Goal: Information Seeking & Learning: Learn about a topic

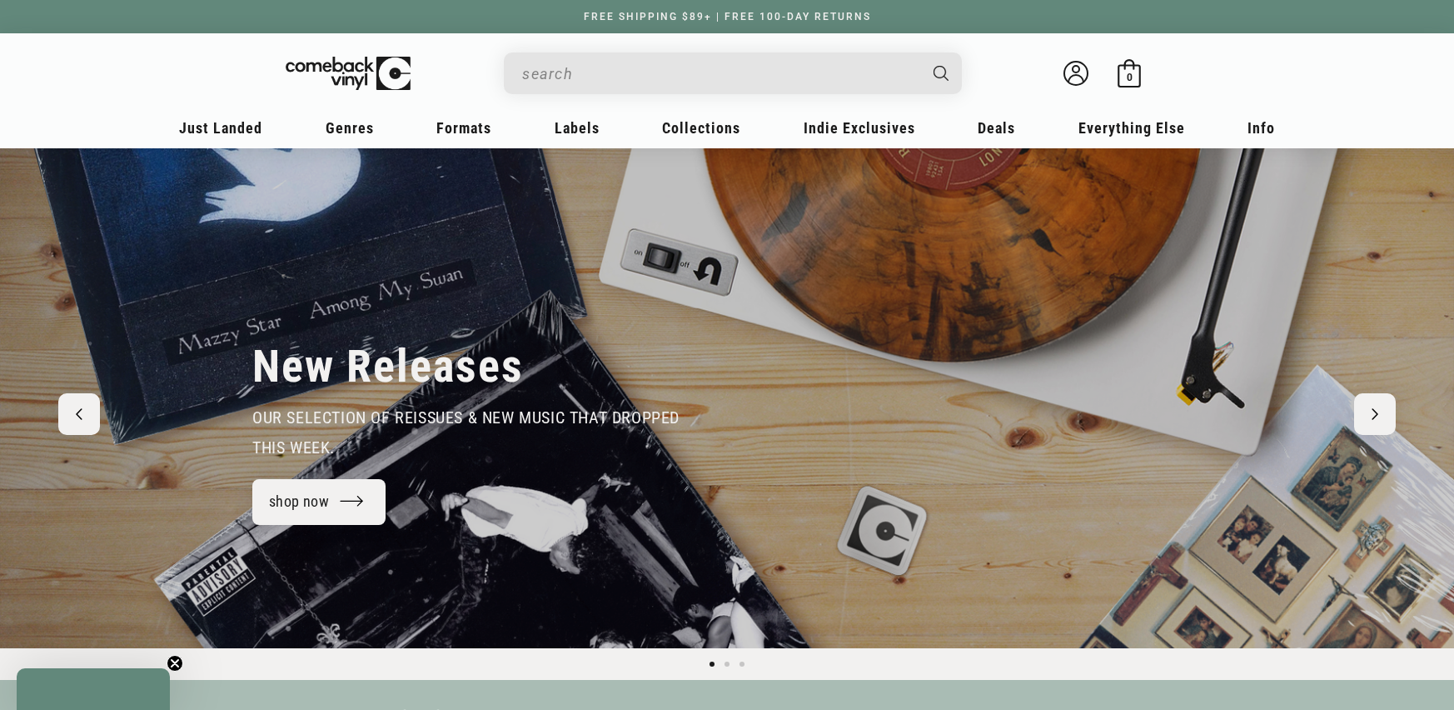
click at [595, 77] on input "Search" at bounding box center [719, 74] width 395 height 34
type input "new o"
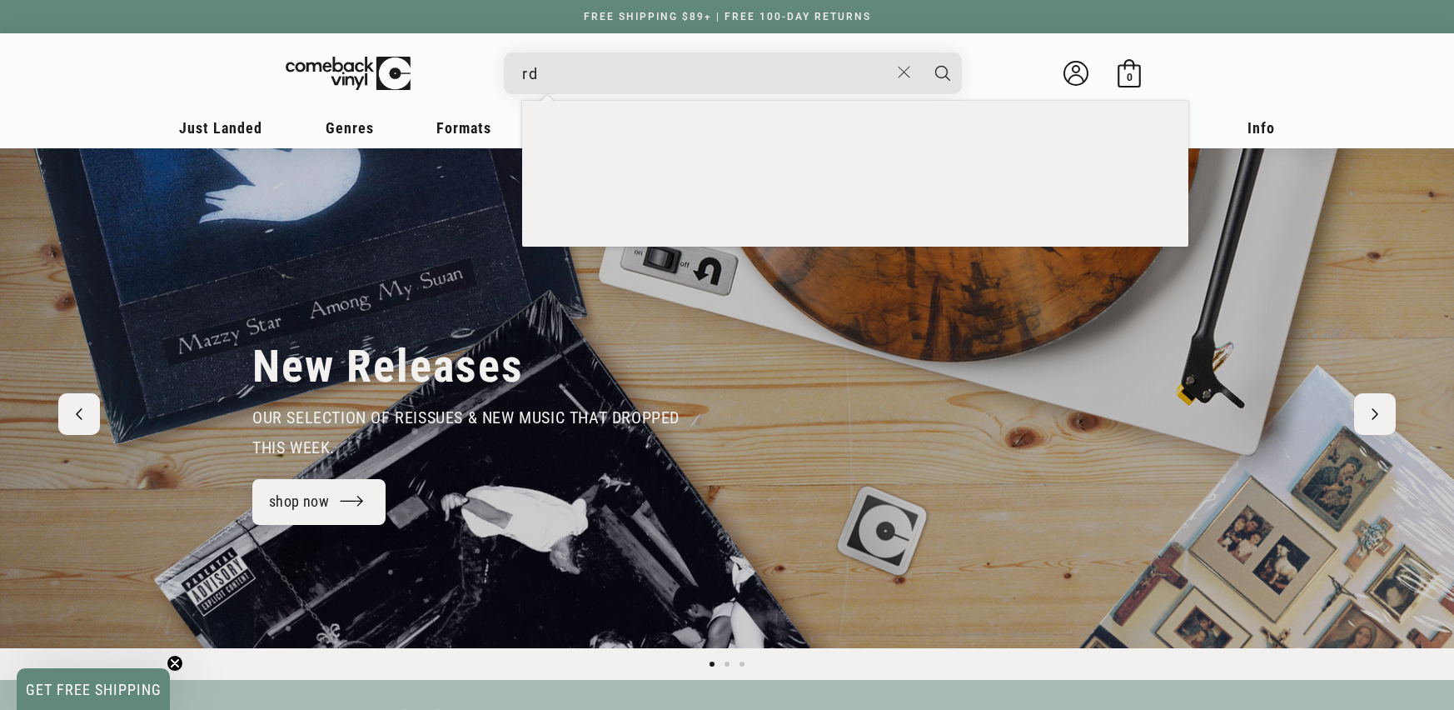
type input "r"
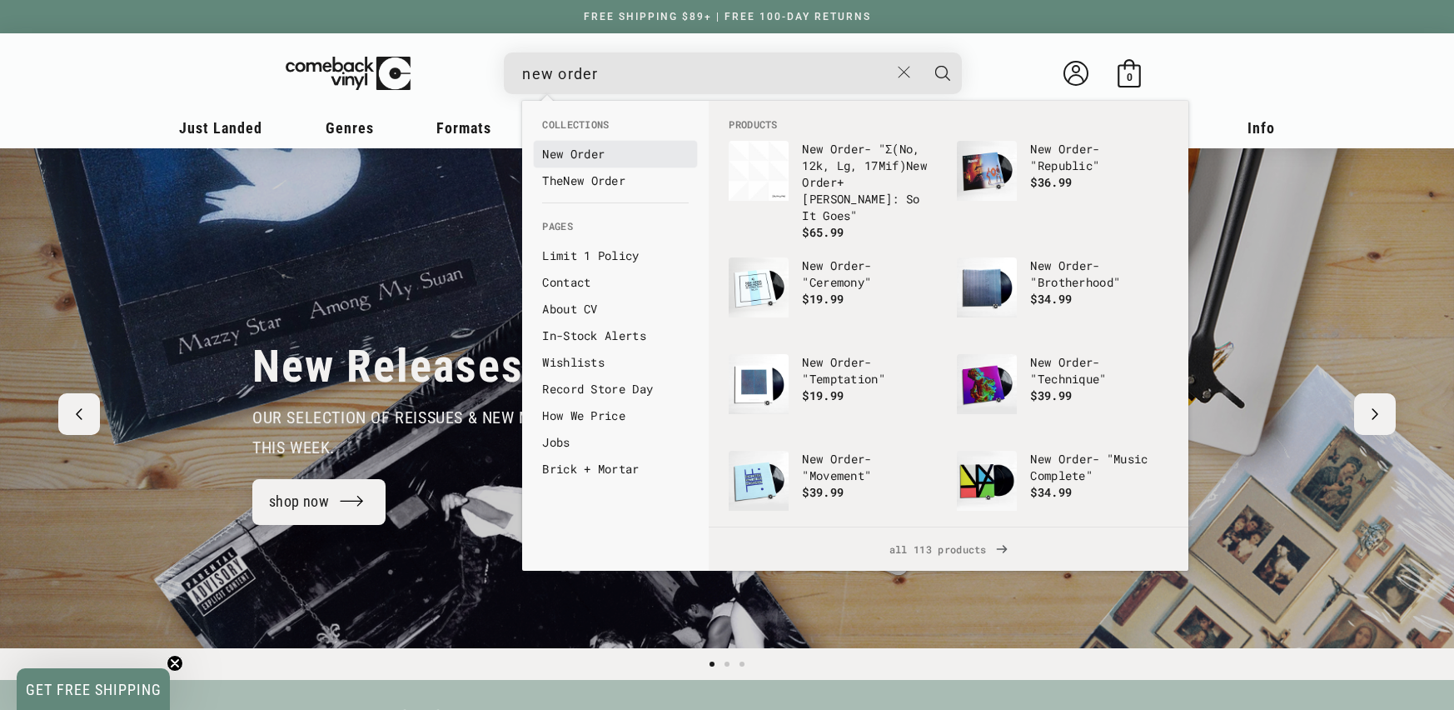
type input "new order"
click at [576, 151] on b "Order" at bounding box center [587, 154] width 35 height 16
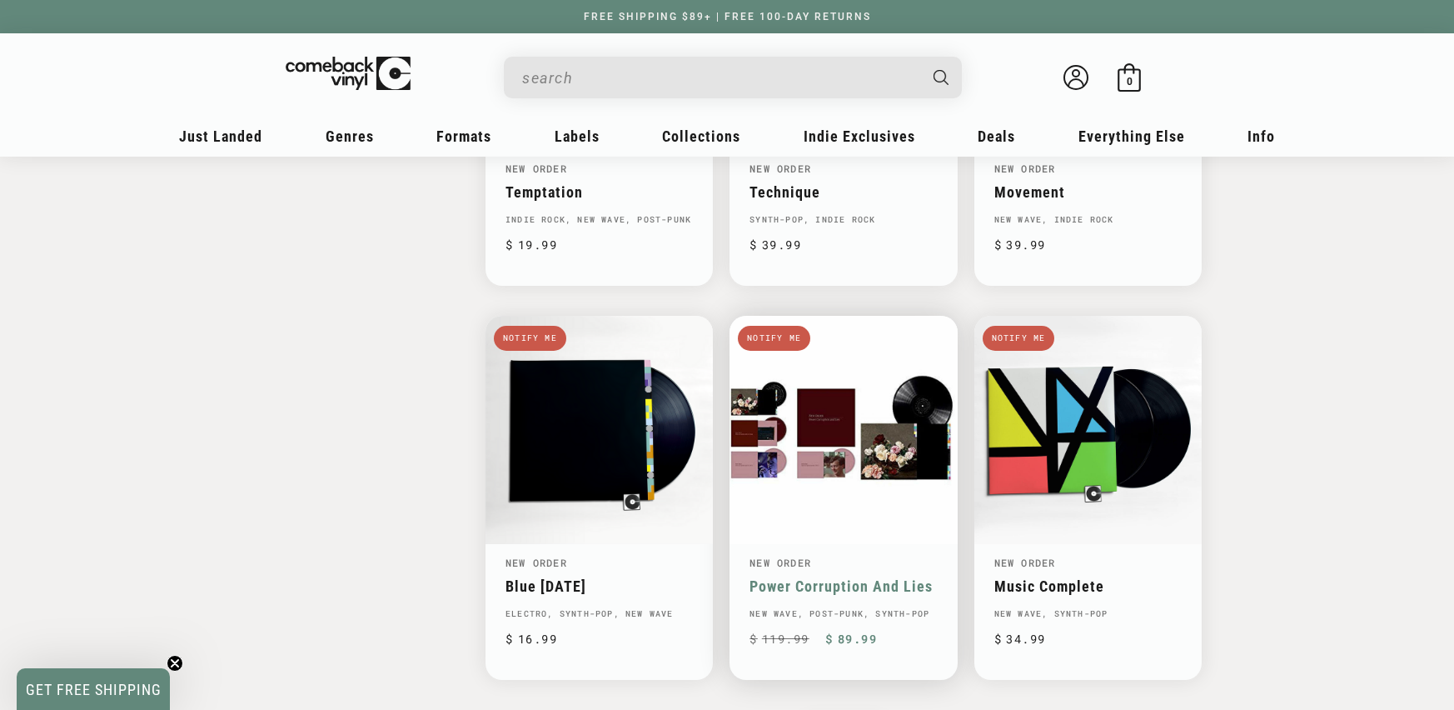
scroll to position [2517, 0]
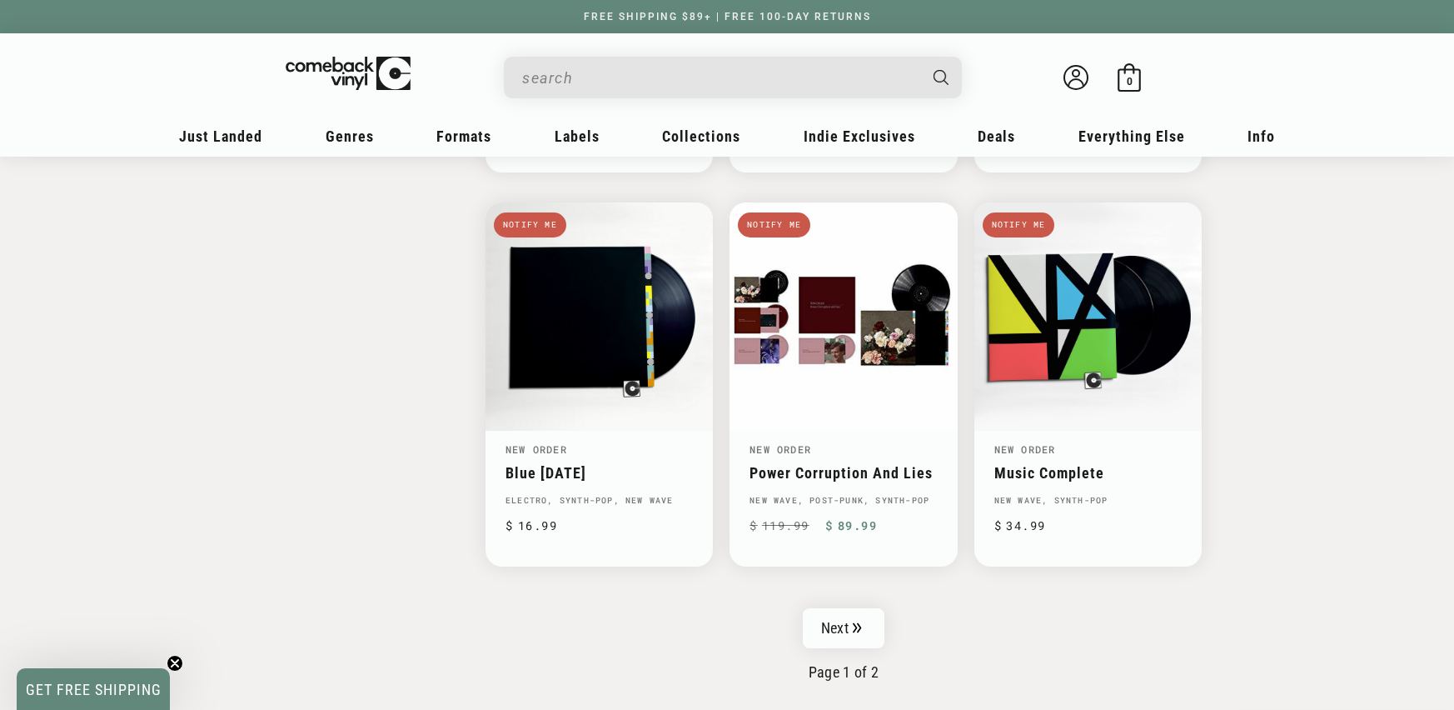
click at [848, 623] on link "Next" at bounding box center [844, 628] width 82 height 40
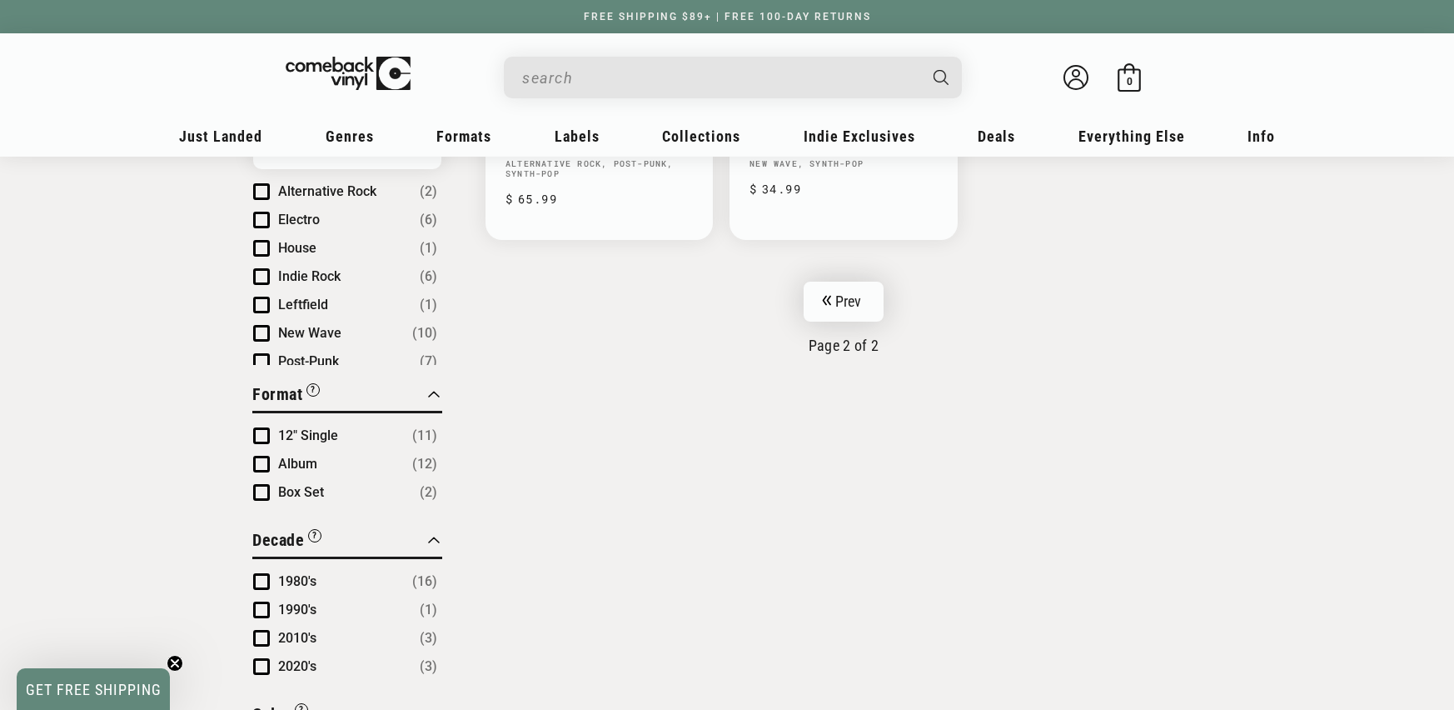
click at [834, 293] on link "Prev" at bounding box center [844, 301] width 81 height 40
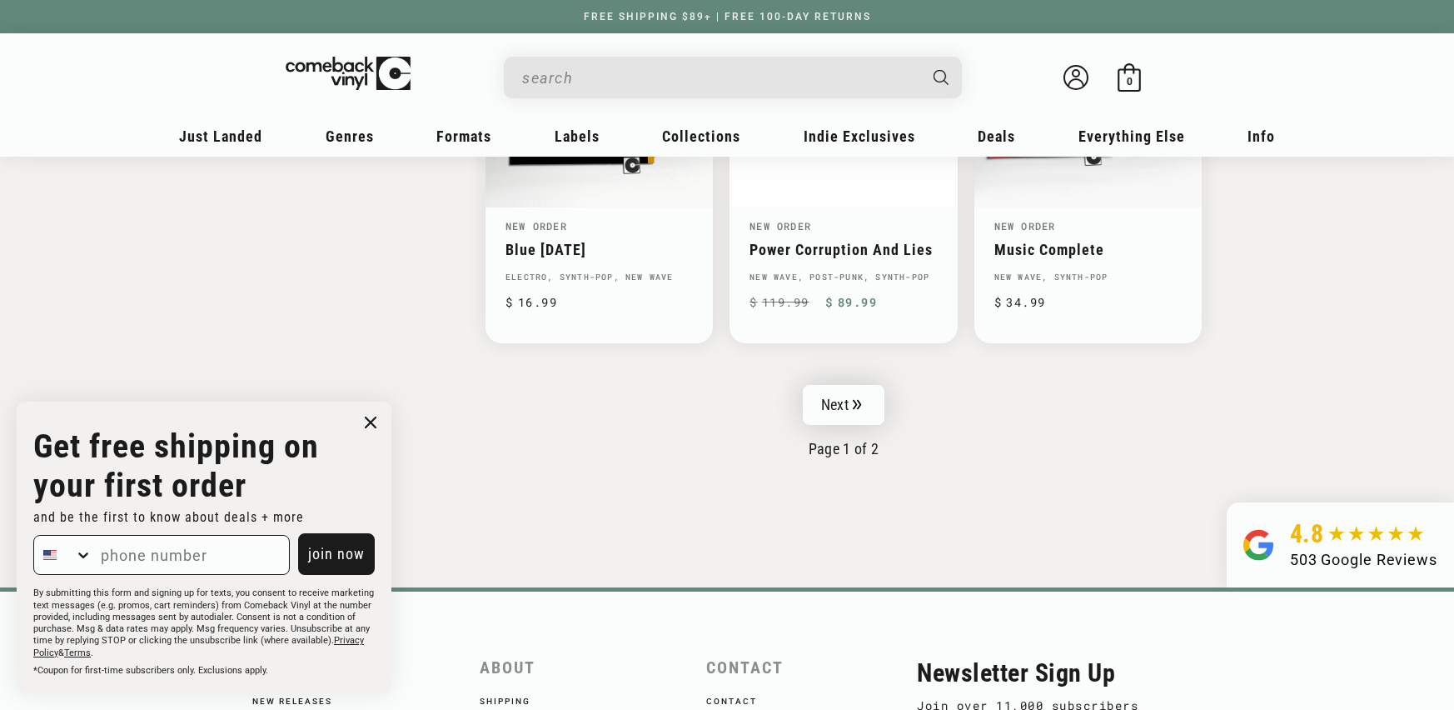
click at [853, 406] on icon "Pagination" at bounding box center [857, 404] width 9 height 11
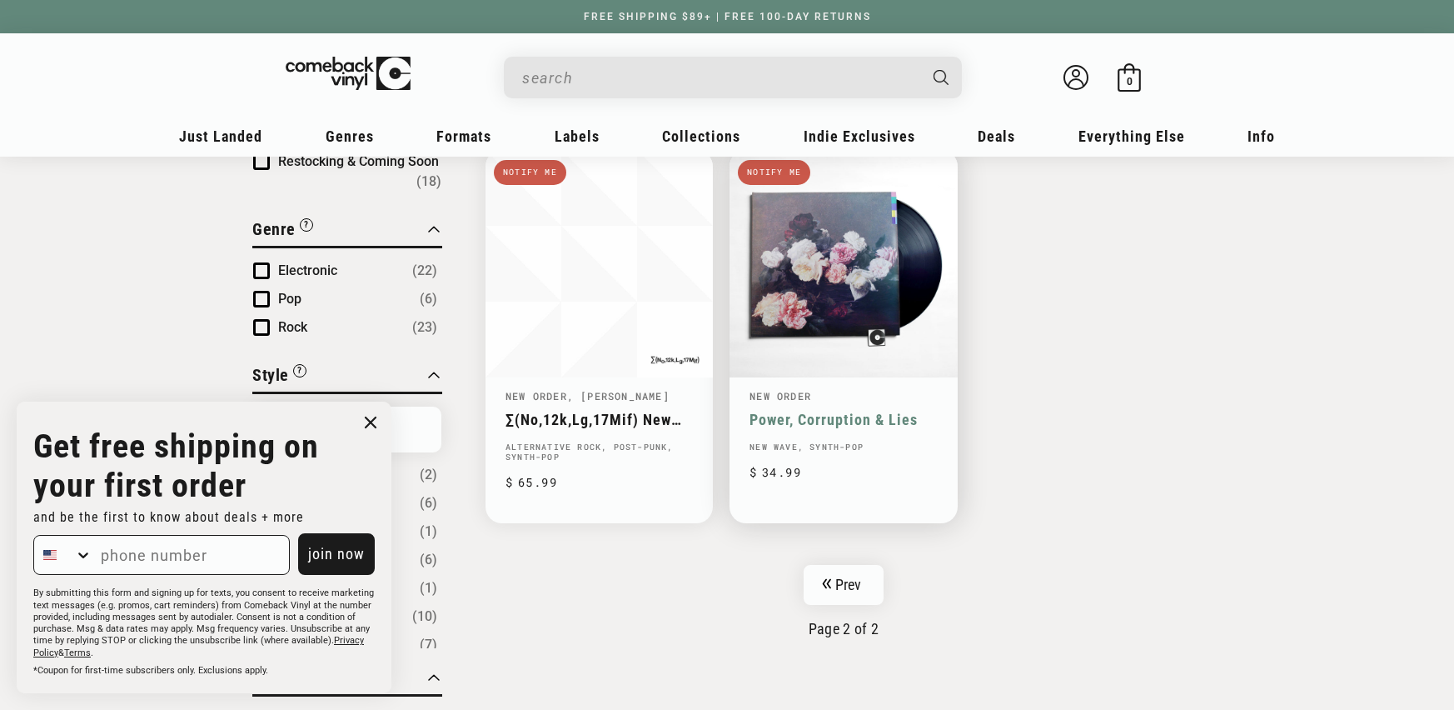
scroll to position [421, 0]
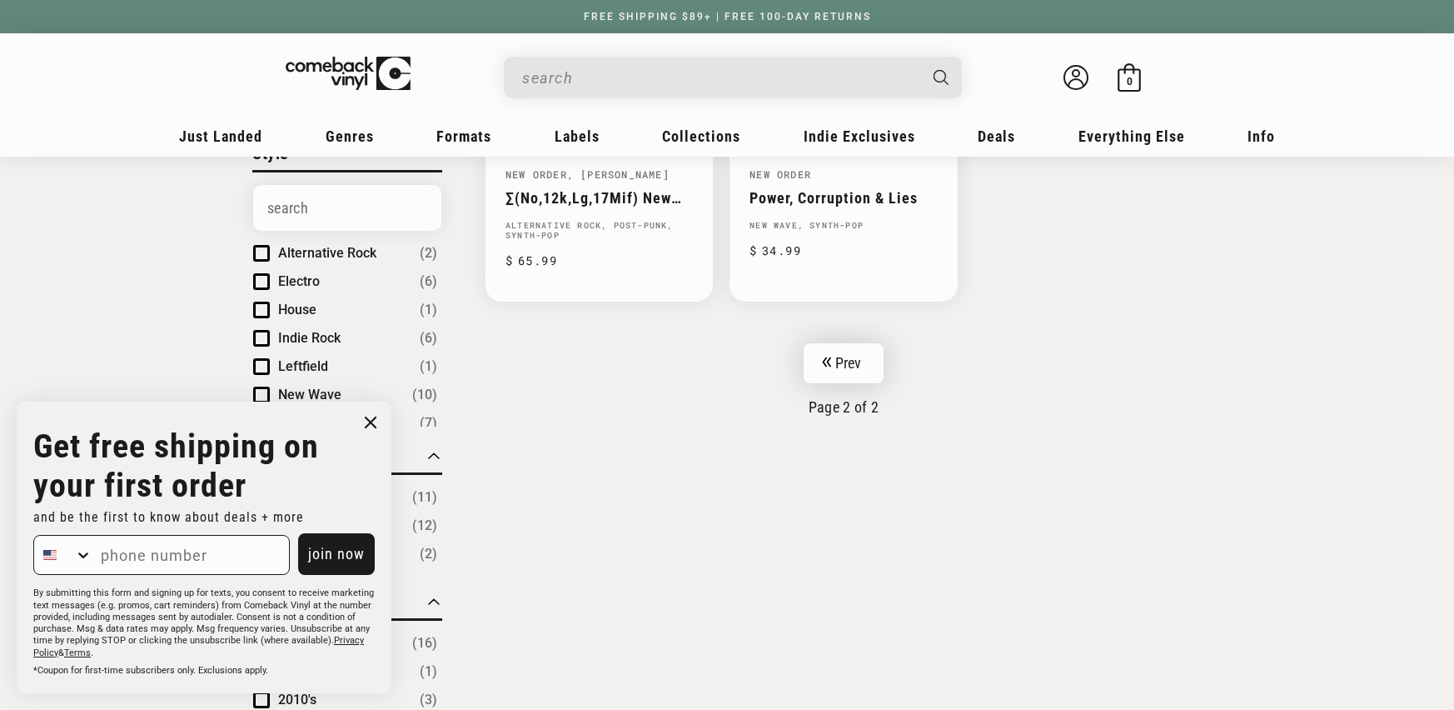
click at [846, 354] on link "Prev" at bounding box center [844, 363] width 81 height 40
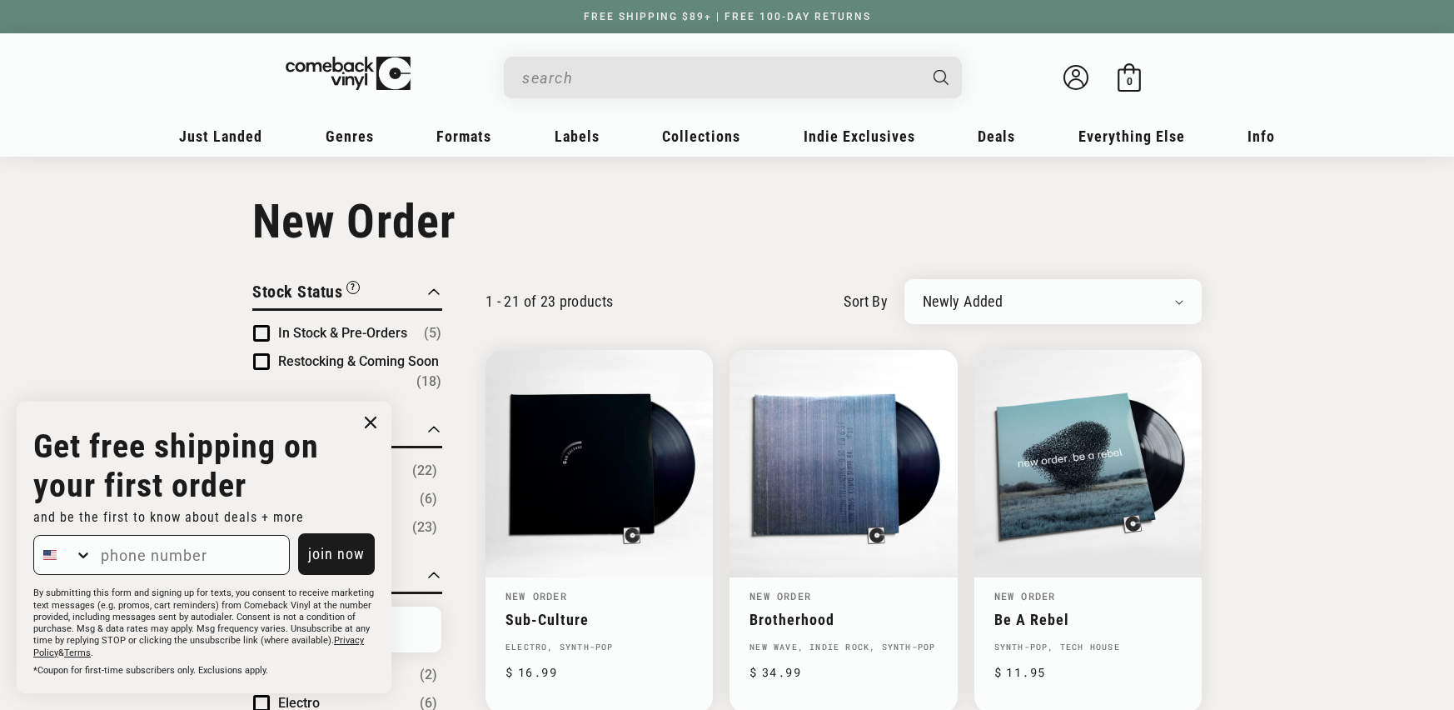
click at [573, 72] on input "When autocomplete results are available use up and down arrows to review and en…" at bounding box center [719, 78] width 395 height 34
